Goal: Task Accomplishment & Management: Manage account settings

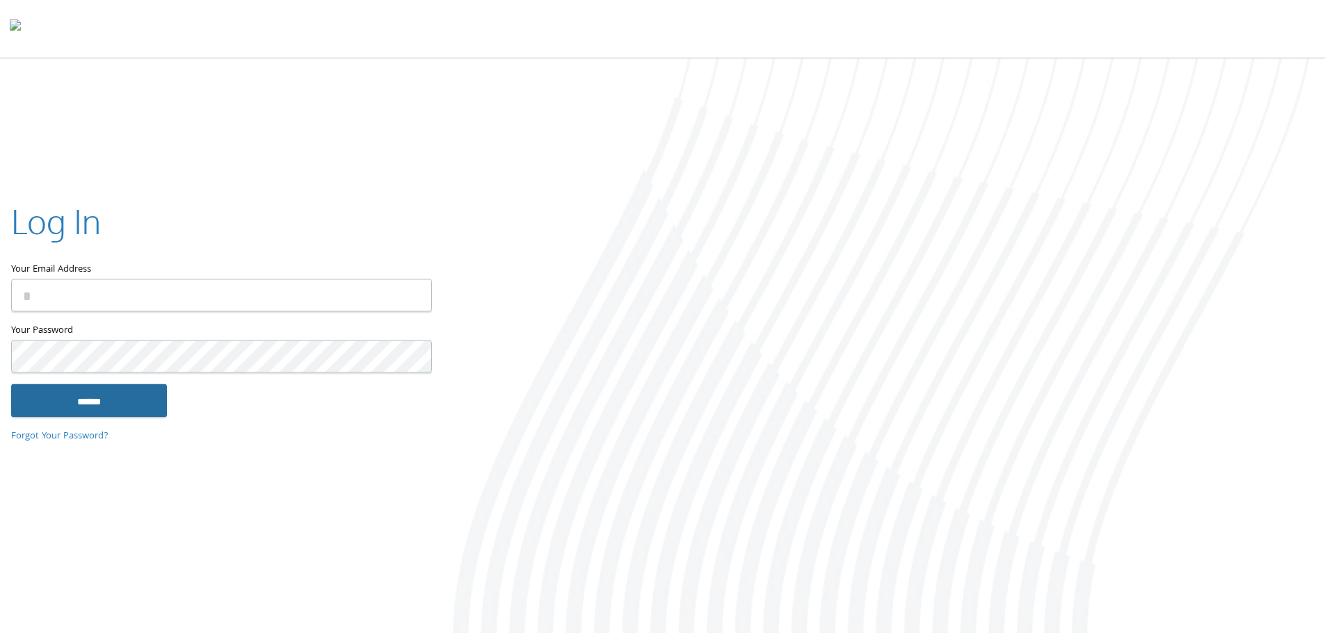
type input "**********"
click at [118, 412] on input "******" at bounding box center [89, 400] width 156 height 33
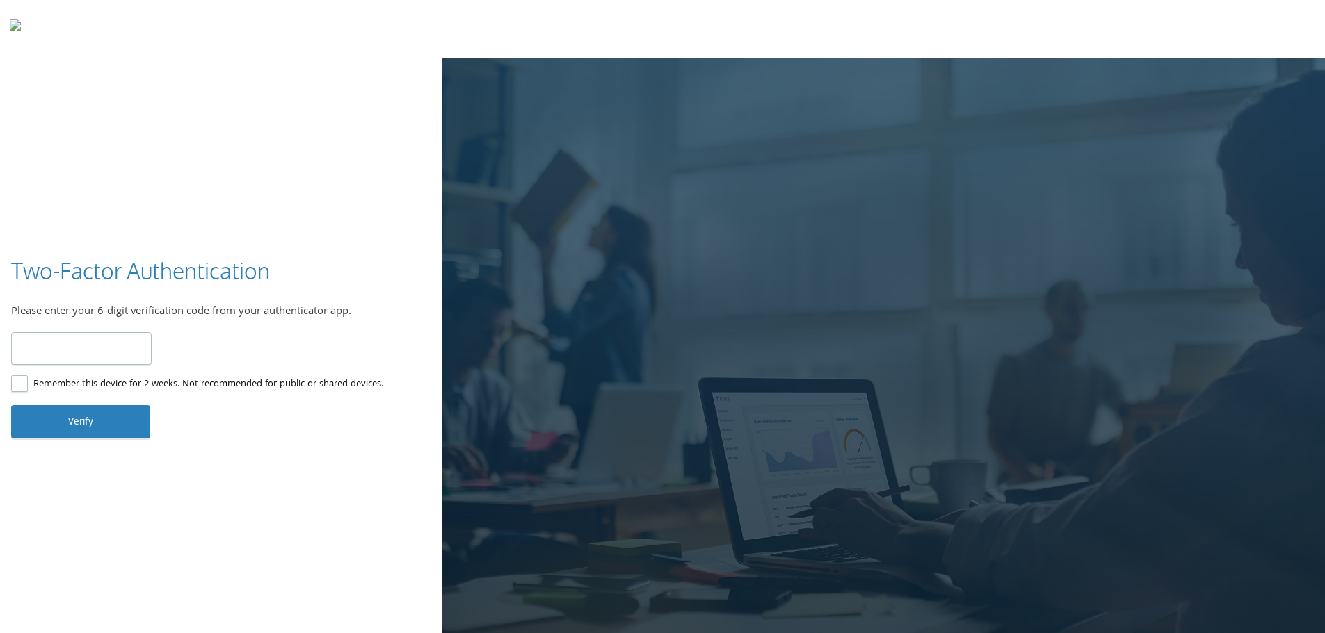
click at [141, 343] on input "number" at bounding box center [81, 348] width 140 height 33
type input "******"
